Goal: Task Accomplishment & Management: Manage account settings

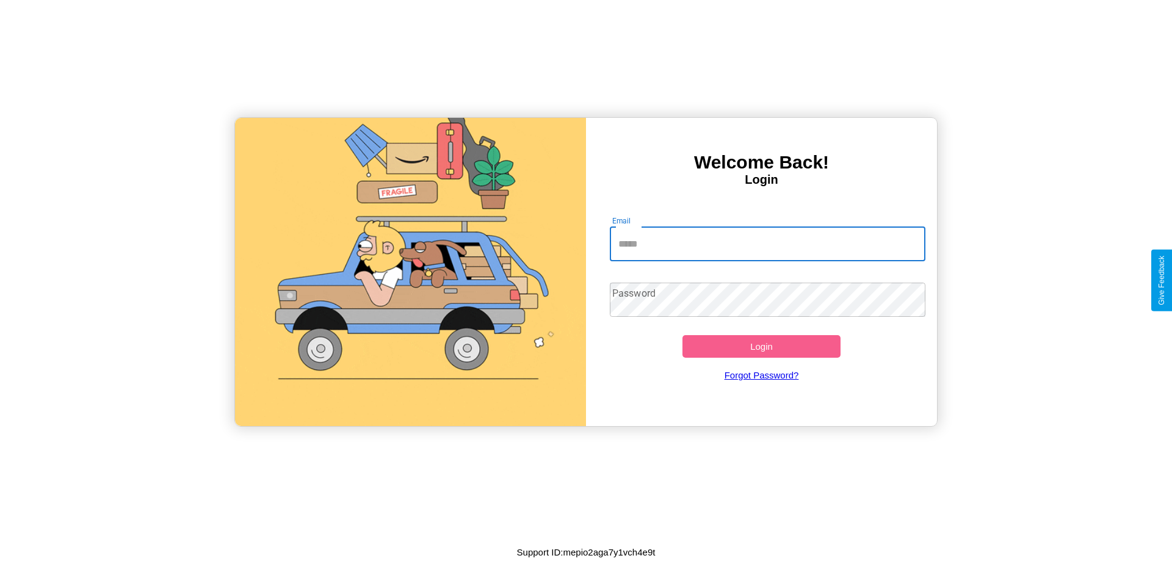
click at [767, 244] on input "Email" at bounding box center [768, 244] width 316 height 34
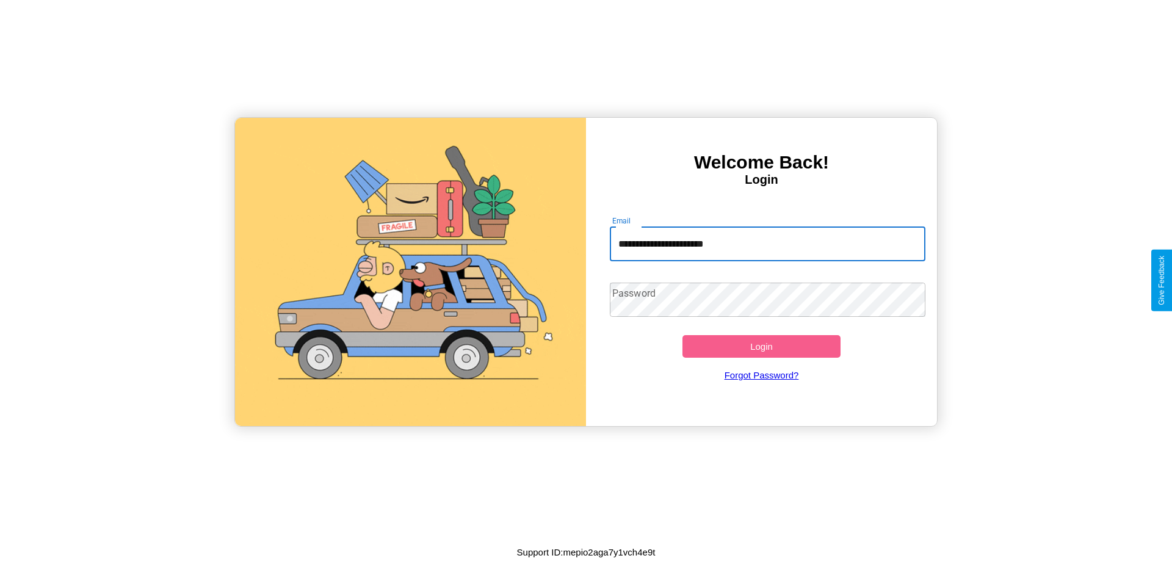
type input "**********"
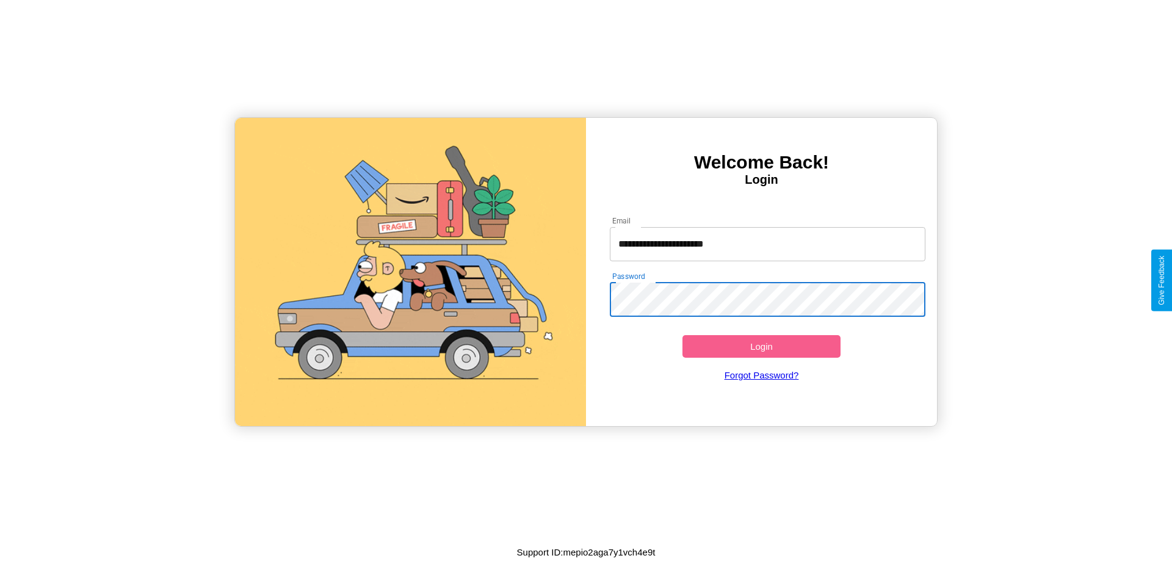
click at [761, 346] on button "Login" at bounding box center [761, 346] width 158 height 23
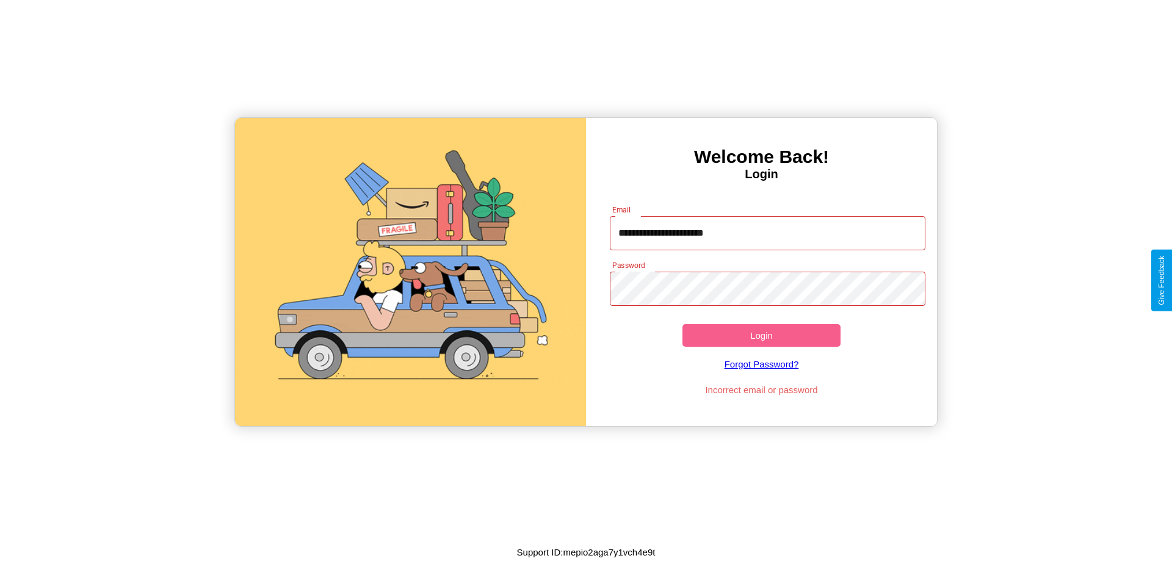
click at [761, 335] on button "Login" at bounding box center [761, 335] width 158 height 23
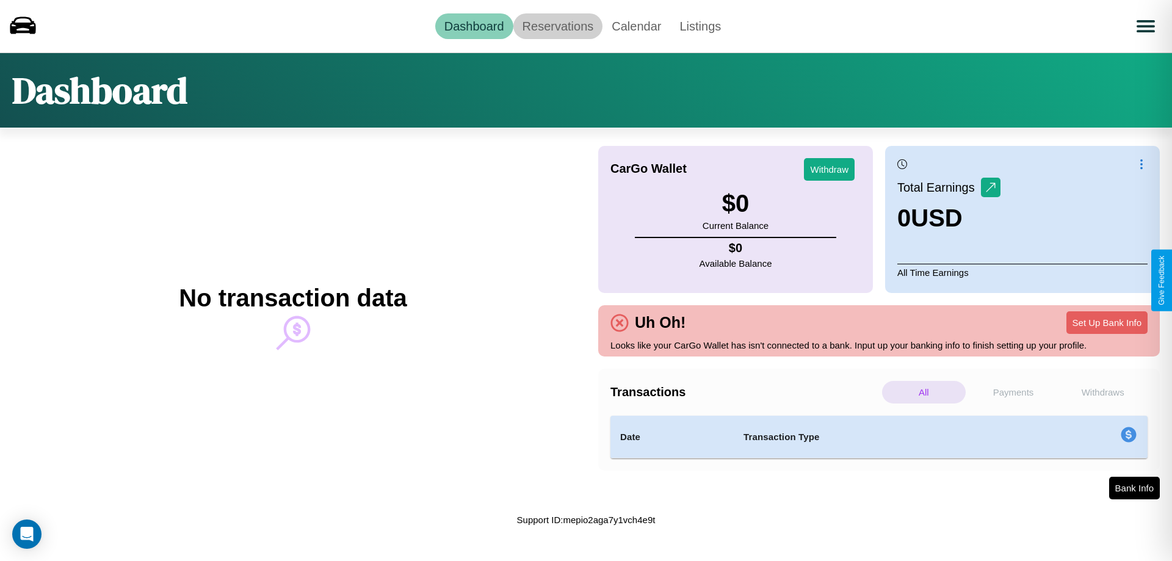
click at [557, 26] on link "Reservations" at bounding box center [558, 26] width 90 height 26
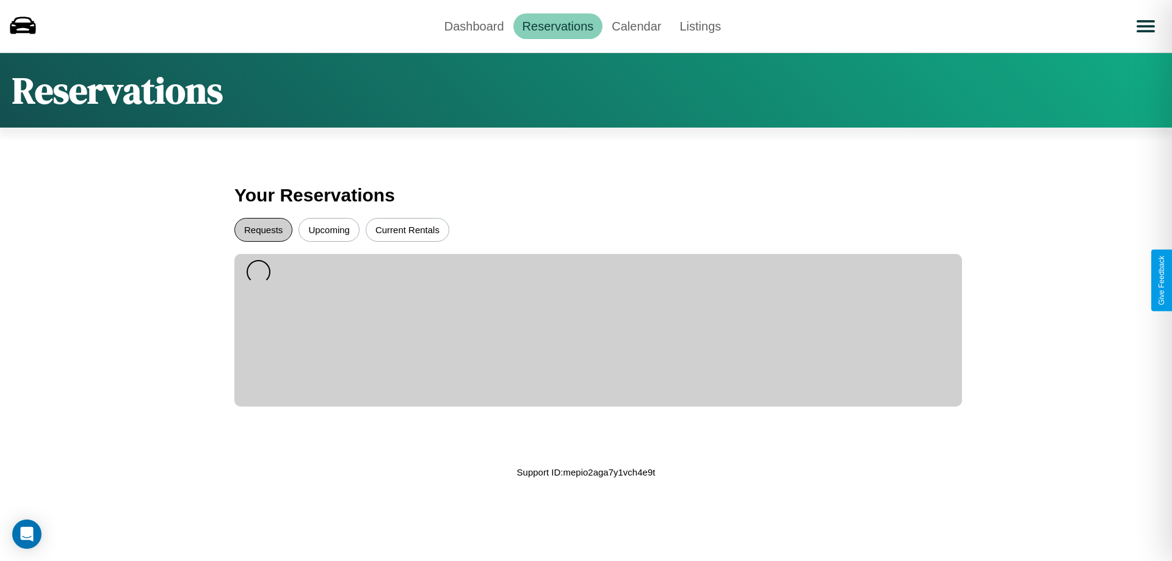
click at [263, 229] on button "Requests" at bounding box center [263, 230] width 58 height 24
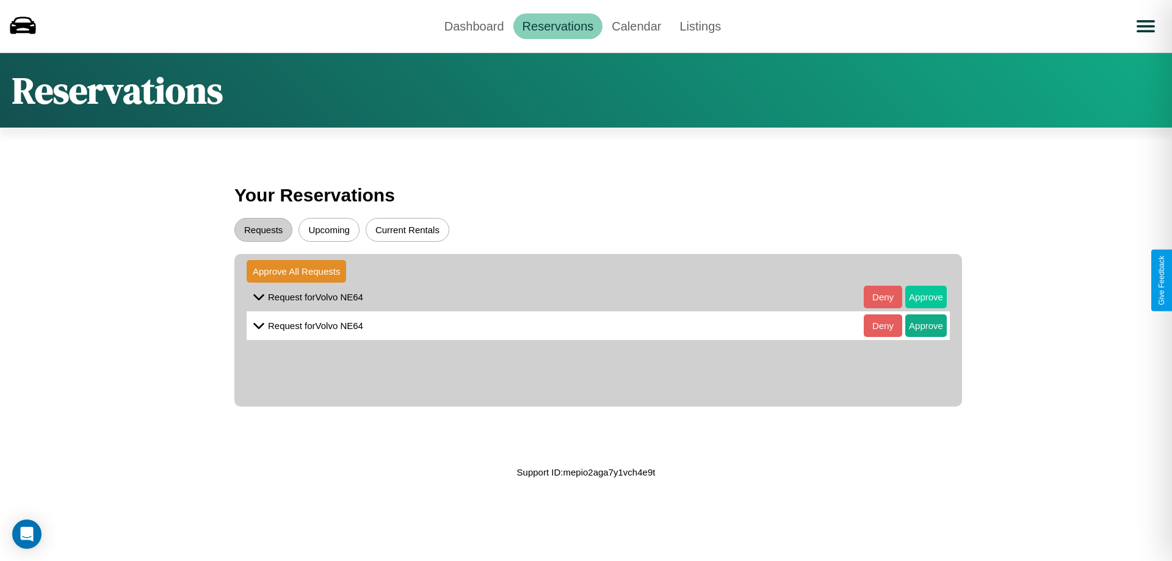
click at [917, 297] on button "Approve" at bounding box center [925, 297] width 41 height 23
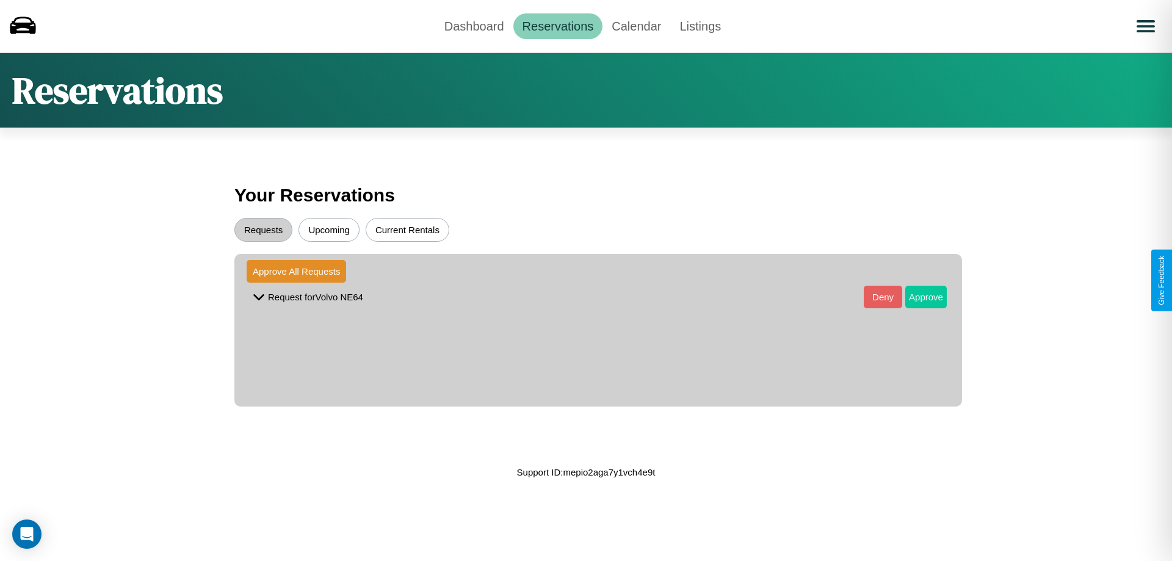
click at [917, 297] on button "Approve" at bounding box center [925, 297] width 41 height 23
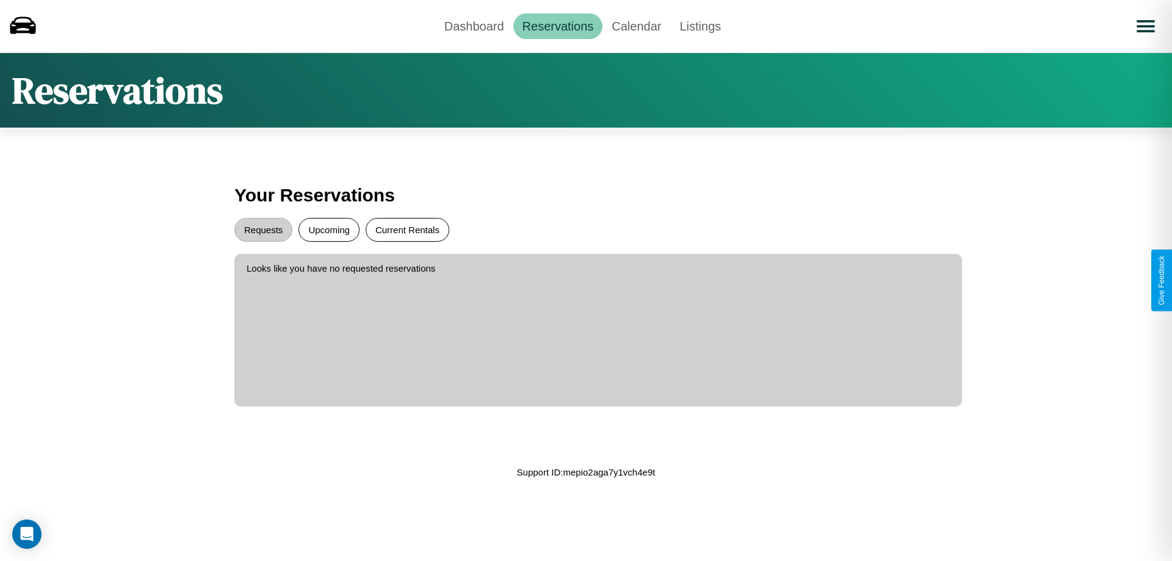
click at [407, 229] on button "Current Rentals" at bounding box center [408, 230] width 84 height 24
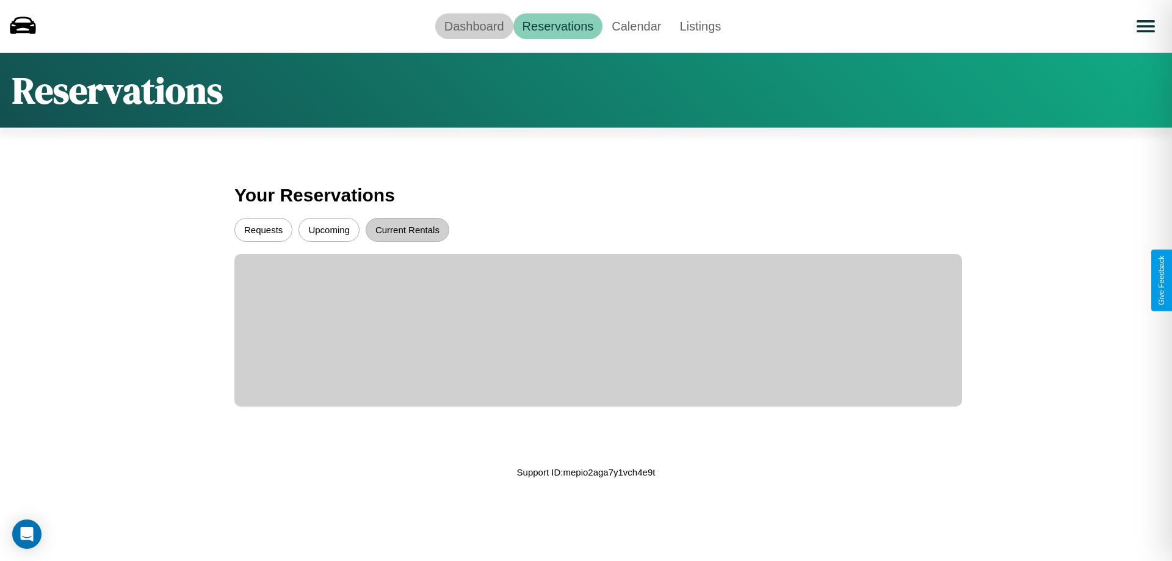
click at [474, 26] on link "Dashboard" at bounding box center [474, 26] width 78 height 26
